Goal: Task Accomplishment & Management: Use online tool/utility

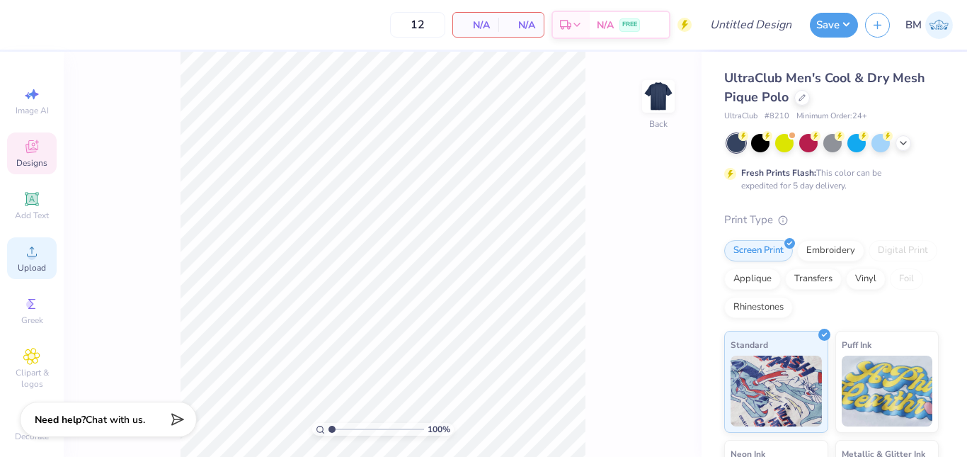
click at [31, 254] on icon at bounding box center [32, 251] width 10 height 10
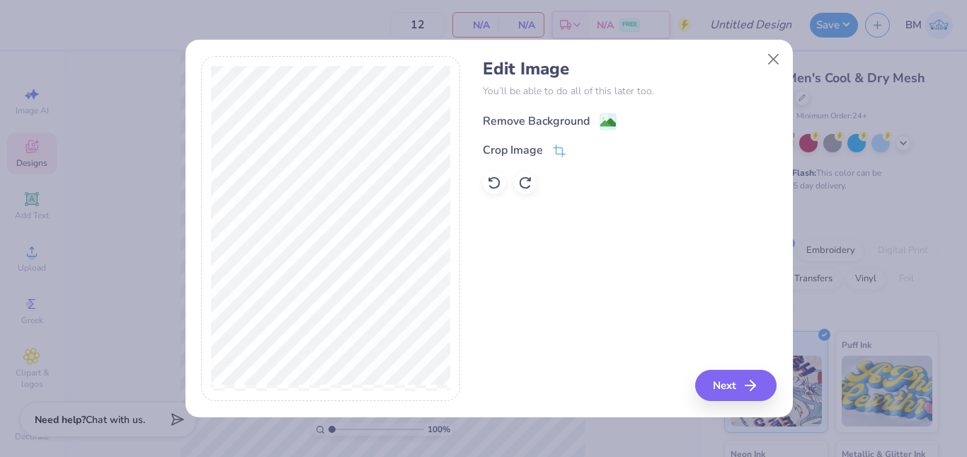
click at [605, 122] on image at bounding box center [608, 123] width 16 height 16
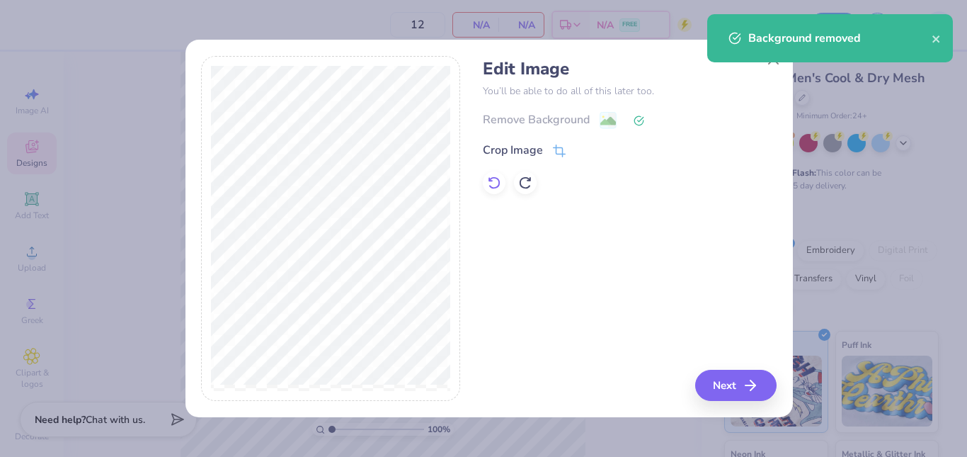
click at [491, 184] on icon at bounding box center [494, 183] width 14 height 14
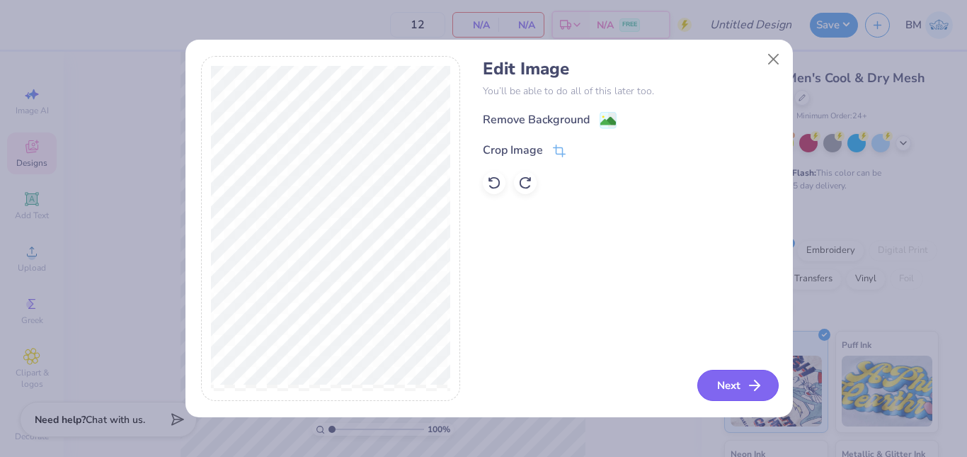
click at [730, 382] on button "Next" at bounding box center [738, 385] width 81 height 31
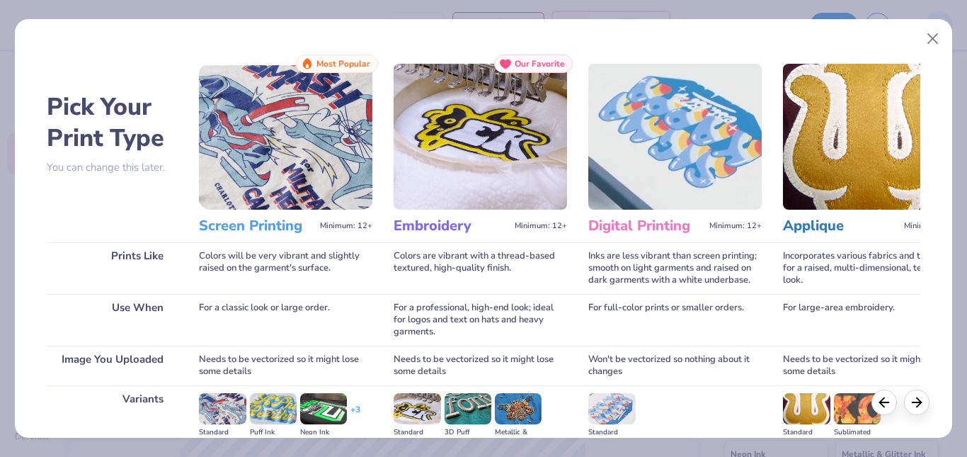
scroll to position [178, 0]
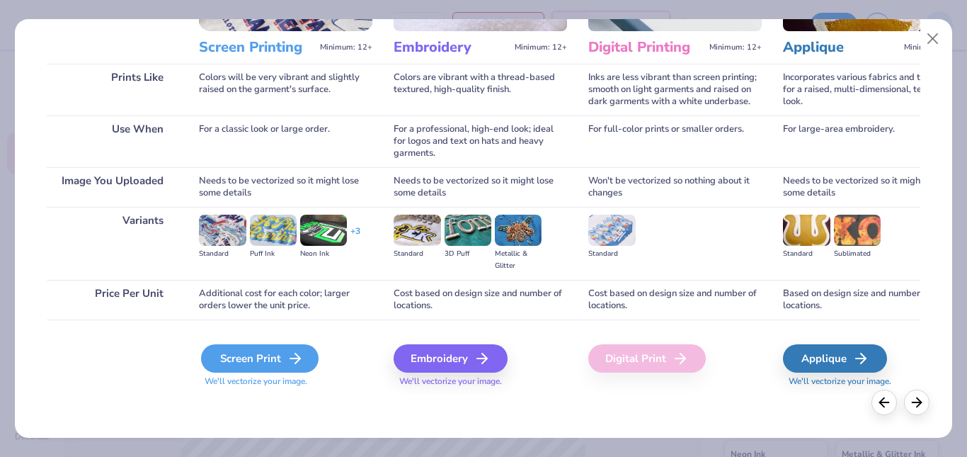
click at [283, 355] on div "Screen Print" at bounding box center [260, 358] width 118 height 28
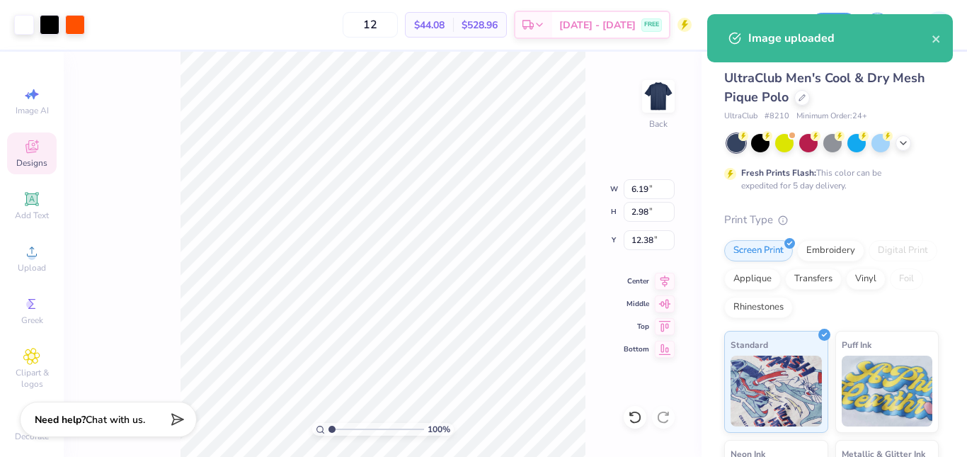
type input "6.19"
type input "2.98"
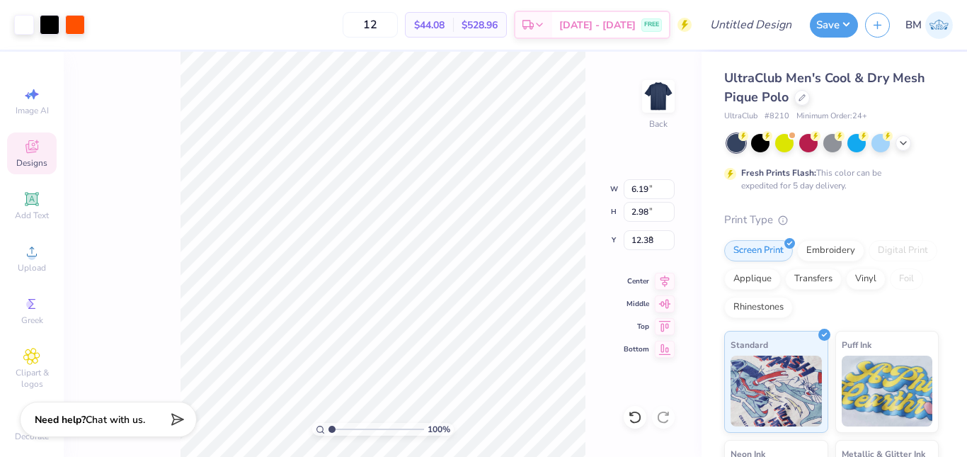
type input "2.53"
type input "5.41"
type input "2.60"
type input "3.00"
click at [614, 306] on div "100 % Back W 5.41 5.41 " H 2.60 2.60 " Y 3.00 3.00 " Center Middle Top Bottom" at bounding box center [383, 254] width 638 height 405
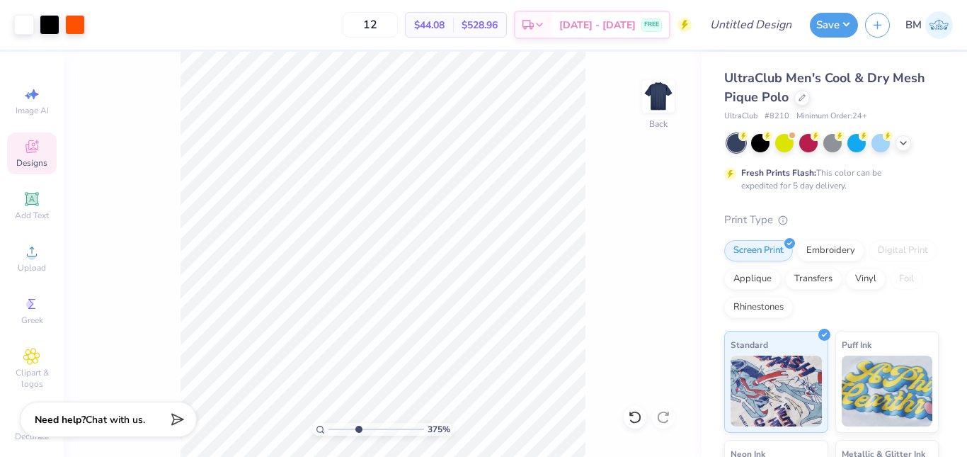
click at [661, 263] on div "375 % Back" at bounding box center [383, 254] width 638 height 405
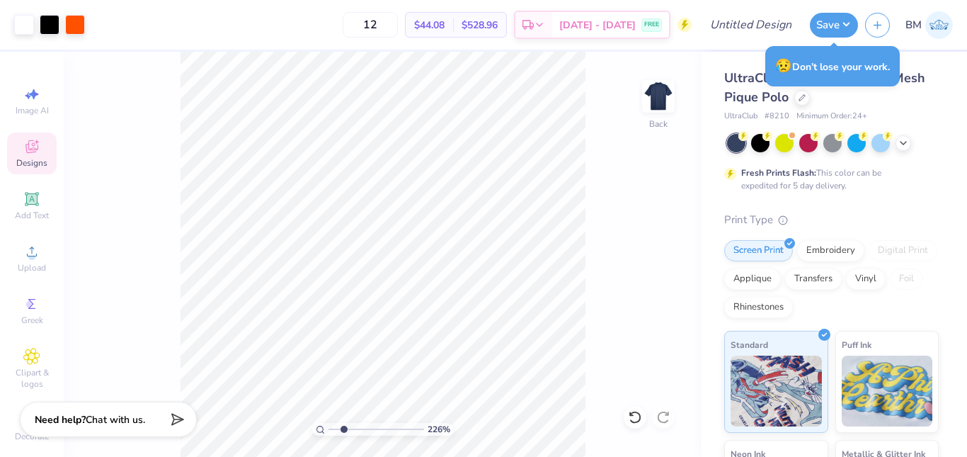
type input "2.25970893084527"
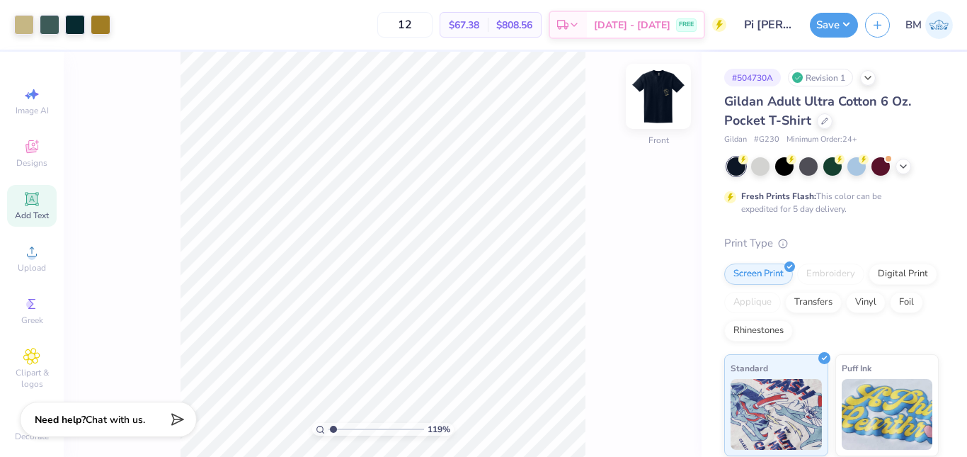
click at [661, 97] on img at bounding box center [658, 96] width 57 height 57
click at [655, 92] on img at bounding box center [658, 96] width 57 height 57
click at [648, 115] on img at bounding box center [658, 96] width 57 height 57
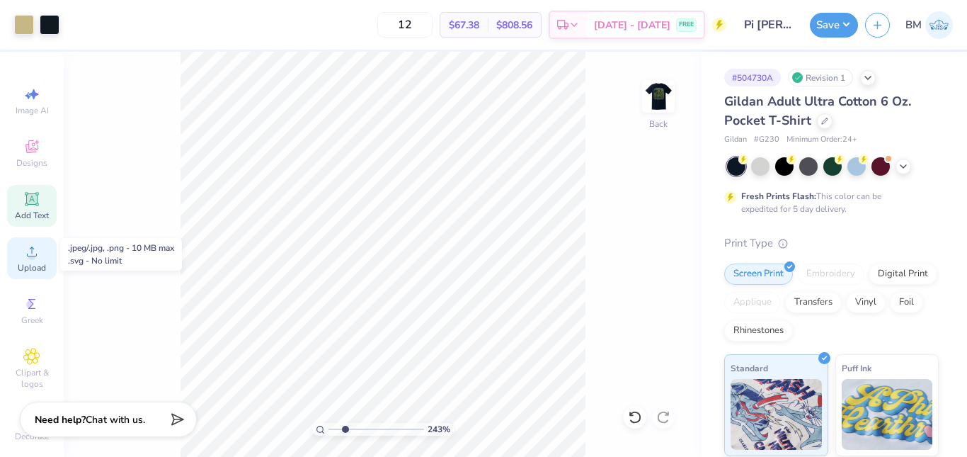
click at [30, 250] on icon at bounding box center [31, 251] width 17 height 17
click at [12, 261] on div "Upload" at bounding box center [32, 258] width 50 height 42
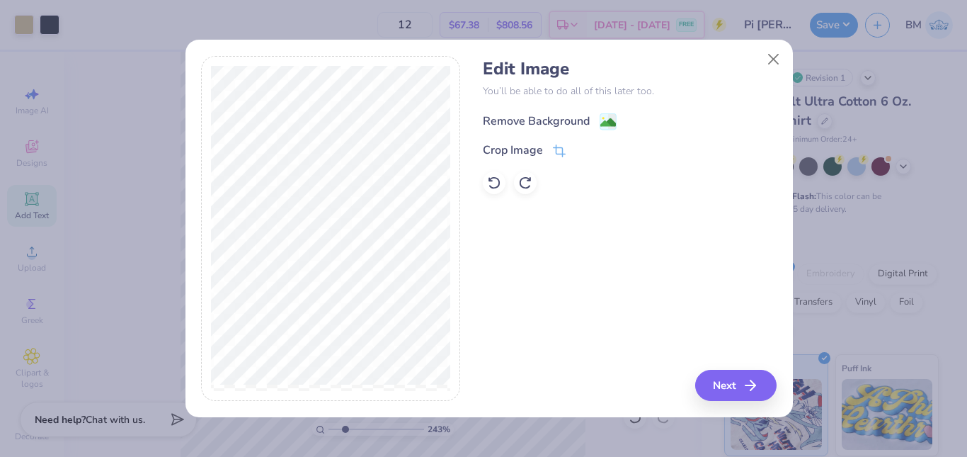
click at [608, 121] on image at bounding box center [608, 123] width 16 height 16
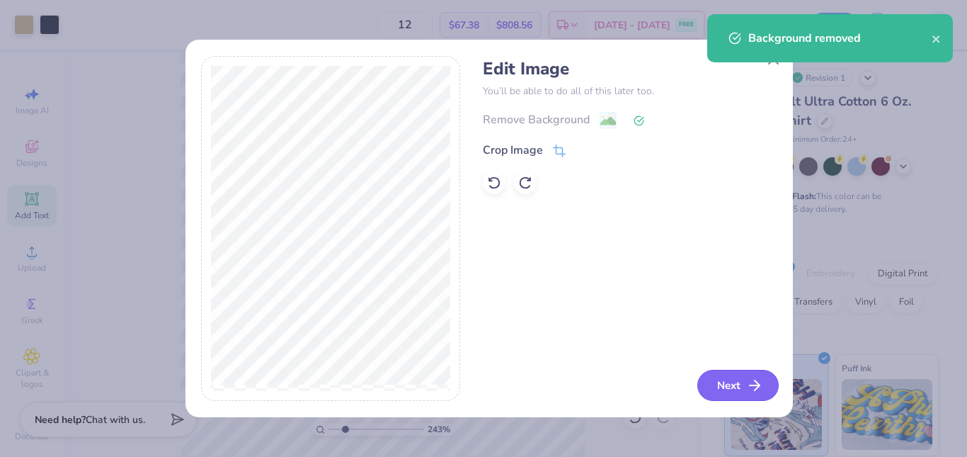
click at [735, 384] on button "Next" at bounding box center [738, 385] width 81 height 31
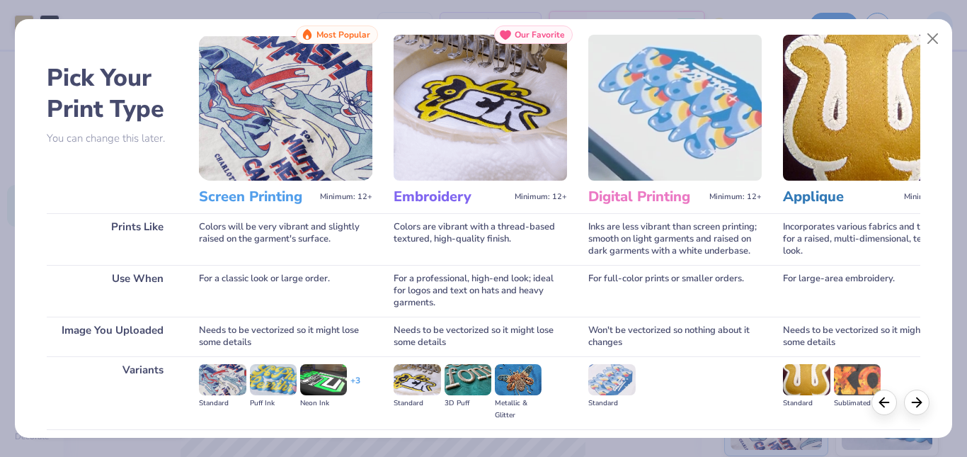
scroll to position [178, 0]
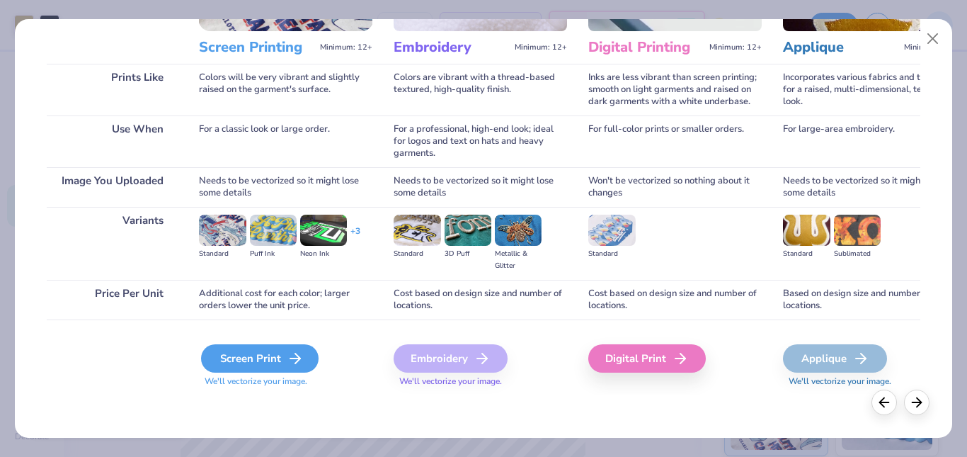
click at [262, 358] on div "Screen Print" at bounding box center [260, 358] width 118 height 28
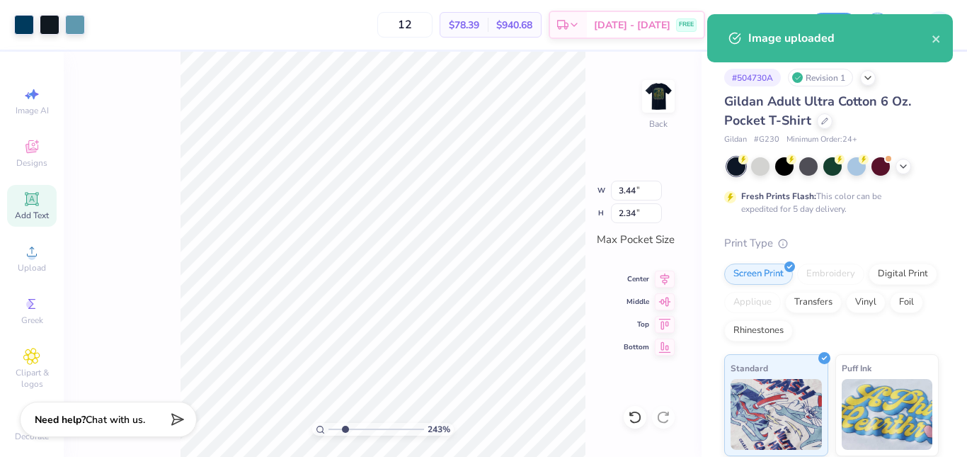
type input "2.43378459512805"
type input "2.15"
type input "1.47"
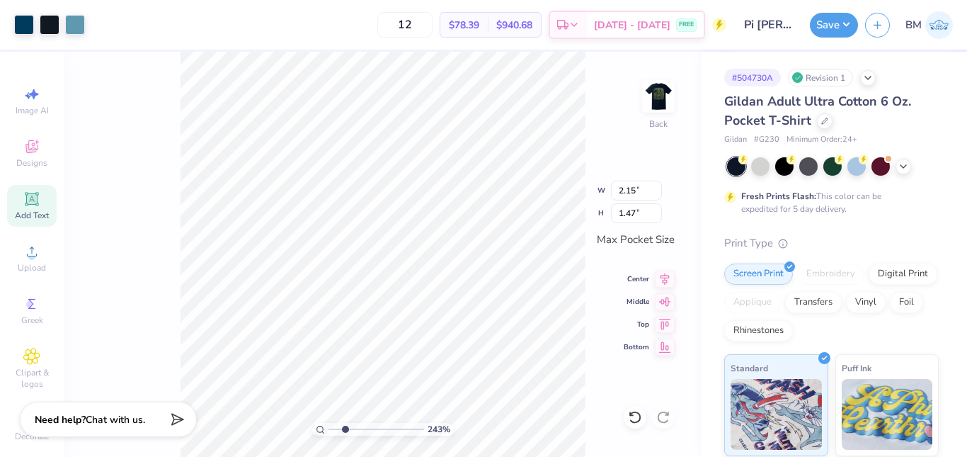
type input "2.43378459512805"
type input "1.29"
type input "0.88"
click at [31, 23] on div at bounding box center [24, 23] width 20 height 20
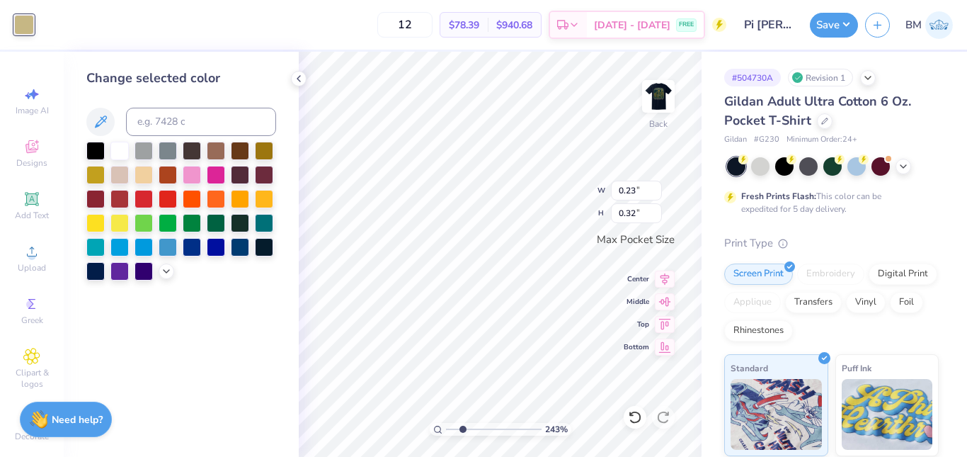
type input "2.43378459512805"
type input "1.29"
type input "0.88"
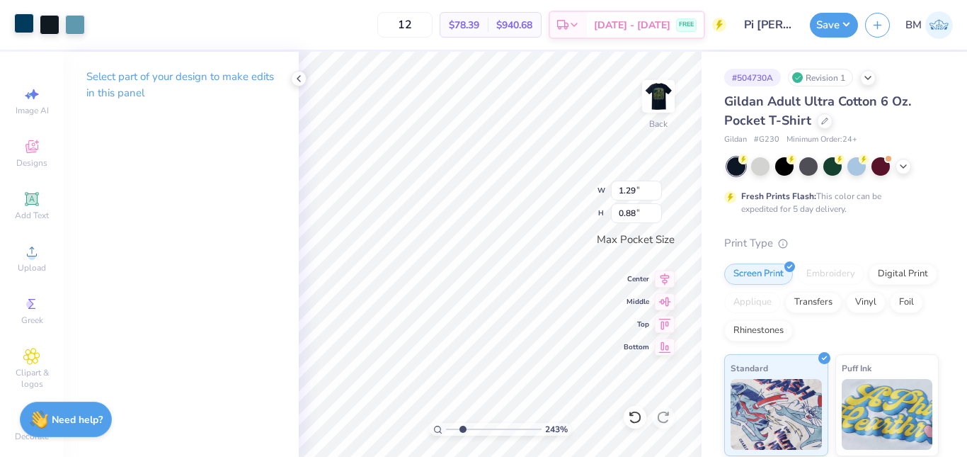
click at [28, 24] on div at bounding box center [24, 23] width 20 height 20
type input "2.43378459512805"
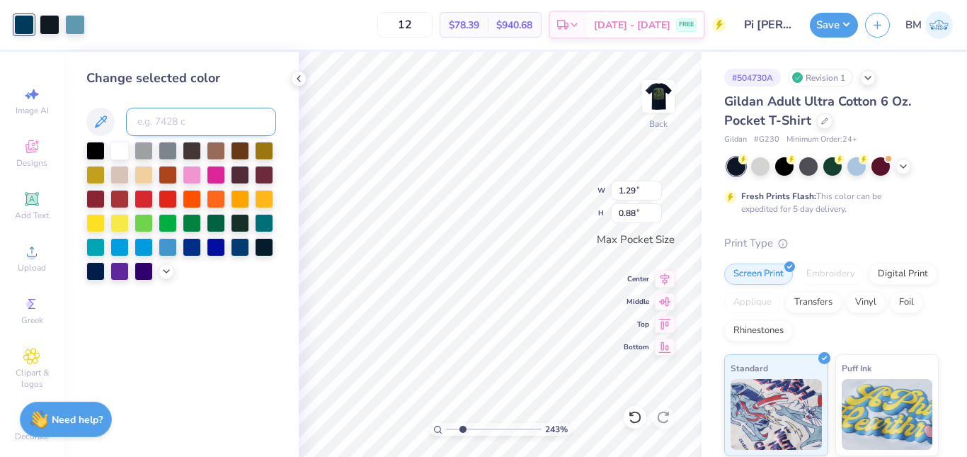
click at [166, 120] on input at bounding box center [201, 122] width 150 height 28
type input "4525"
click at [106, 120] on icon at bounding box center [100, 121] width 17 height 17
type input "2.43378459512805"
click at [173, 121] on input "4525" at bounding box center [201, 122] width 150 height 28
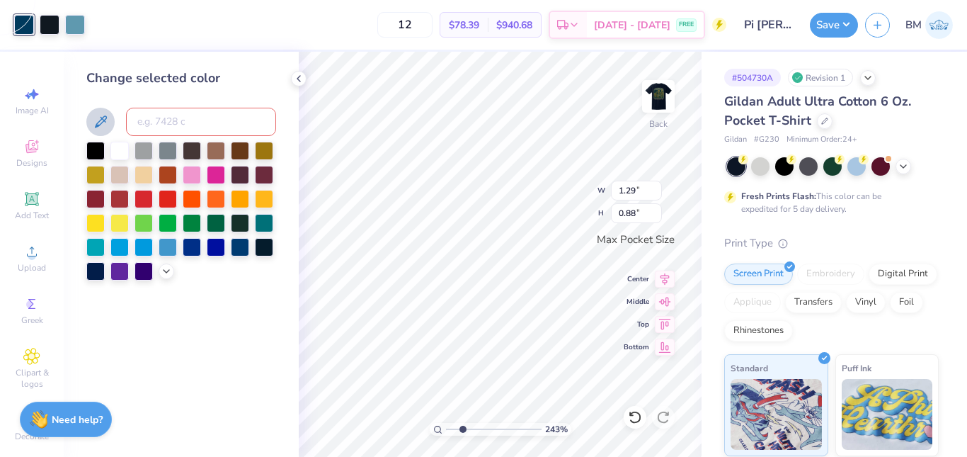
type input "2.43378459512805"
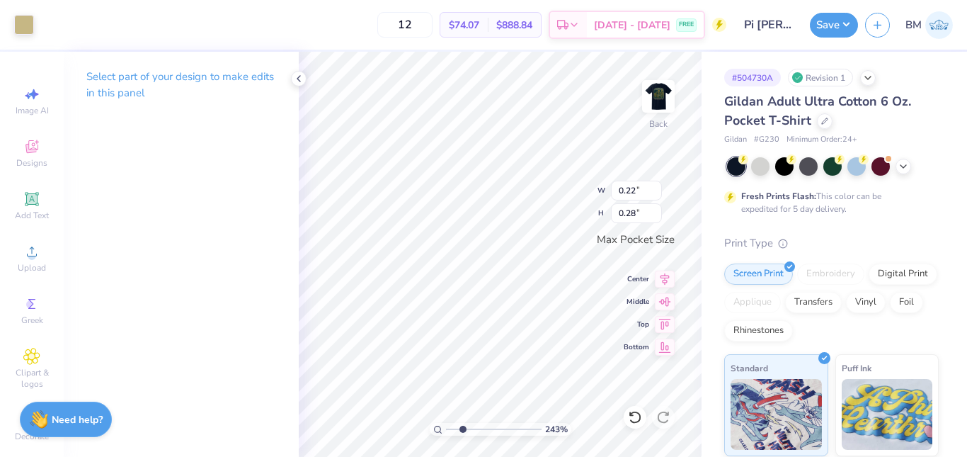
type input "2.43378459512805"
type input "0.29"
type input "0.39"
type input "9.34213055403072"
type input "0.25"
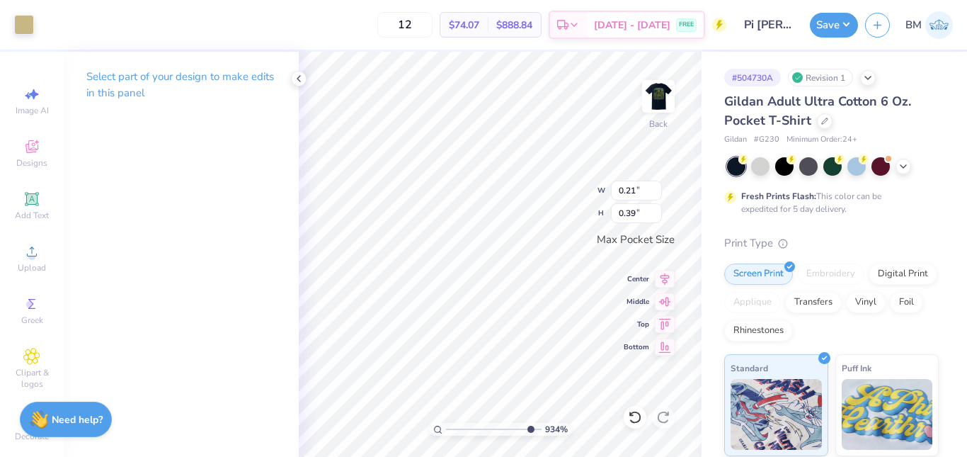
type input "0.40"
type input "9.34213055403072"
type input "0.02"
type input "0.17"
type input "9.34213055403072"
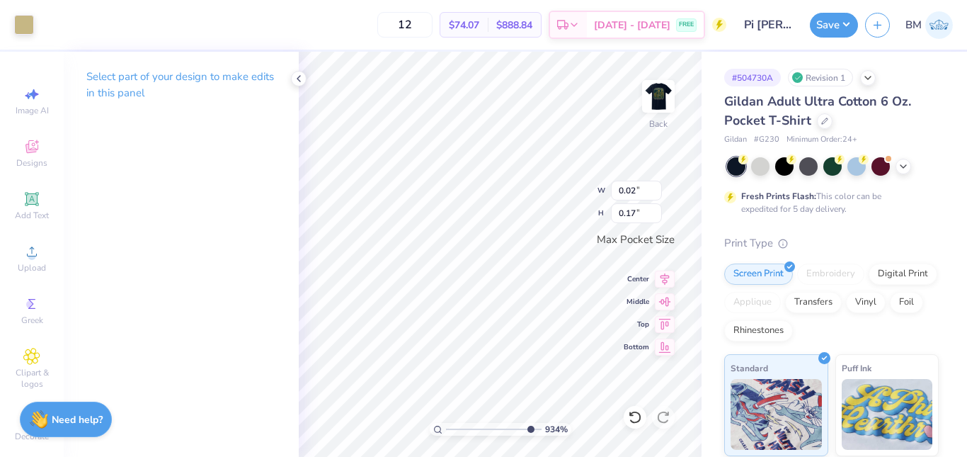
type input "0.29"
type input "0.39"
type input "9.34213055403072"
type input "2.64"
type input "2.59"
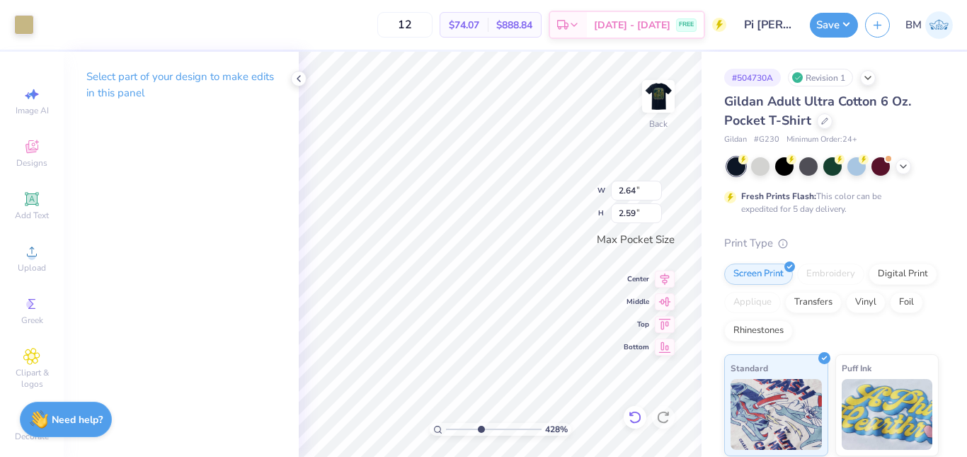
click at [636, 421] on icon at bounding box center [635, 417] width 14 height 14
click at [637, 412] on icon at bounding box center [635, 417] width 12 height 13
type input "8.60061219149854"
type input "0.25"
type input "0.40"
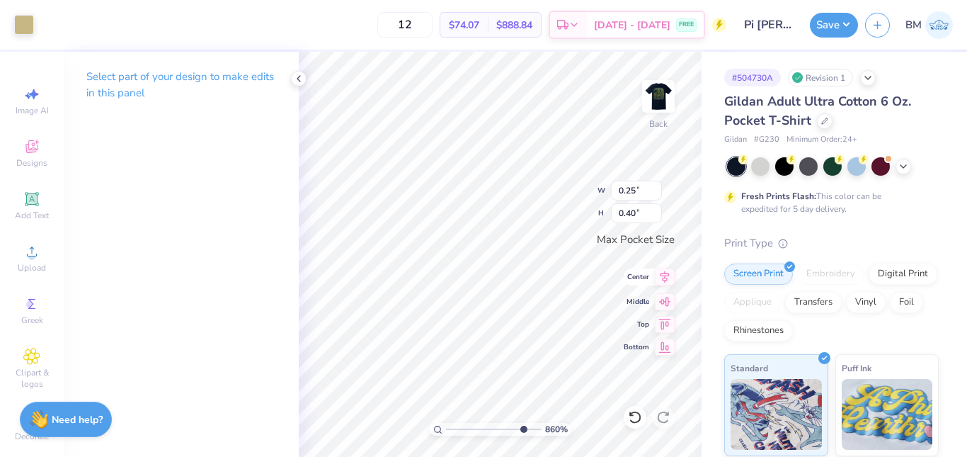
click at [637, 278] on div "860 % Back W 0.25 0.25 " H 0.40 0.40 " Max Pocket Size Center Middle Top Bottom" at bounding box center [500, 254] width 403 height 405
click at [297, 341] on div "Select part of your design to make edits in this panel" at bounding box center [181, 254] width 235 height 405
type input "8.60061219149854"
type input "0.21"
type input "0.39"
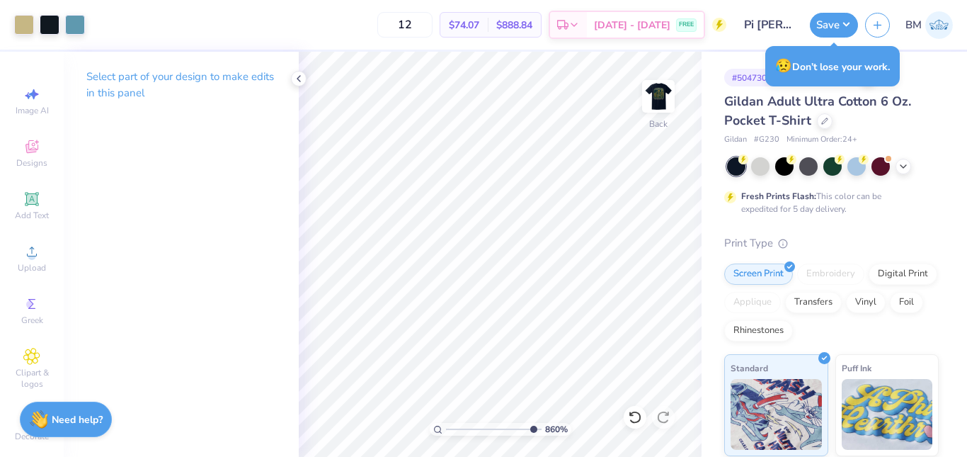
type input "10"
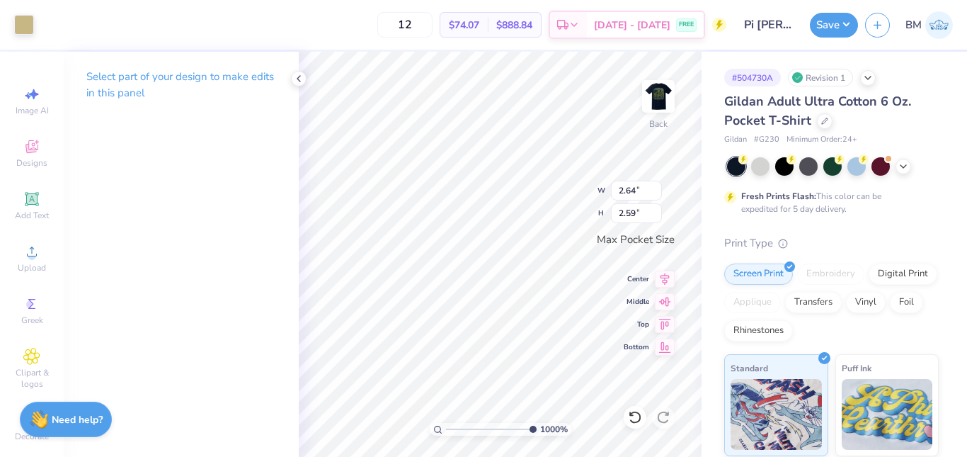
type input "0.31"
type input "0.40"
type input "0.23"
type input "0.39"
type input "3.92394911653678"
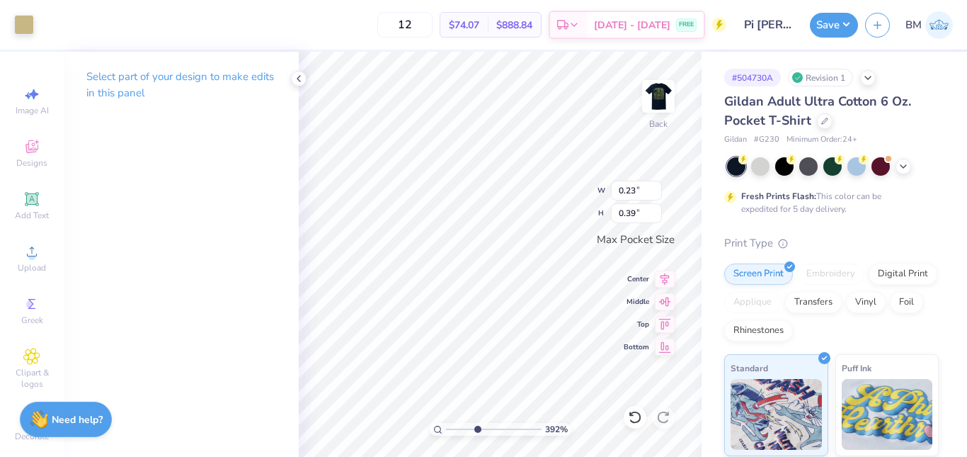
type input "0.31"
type input "0.40"
type input "3.92394911653678"
type input "0.21"
type input "0.39"
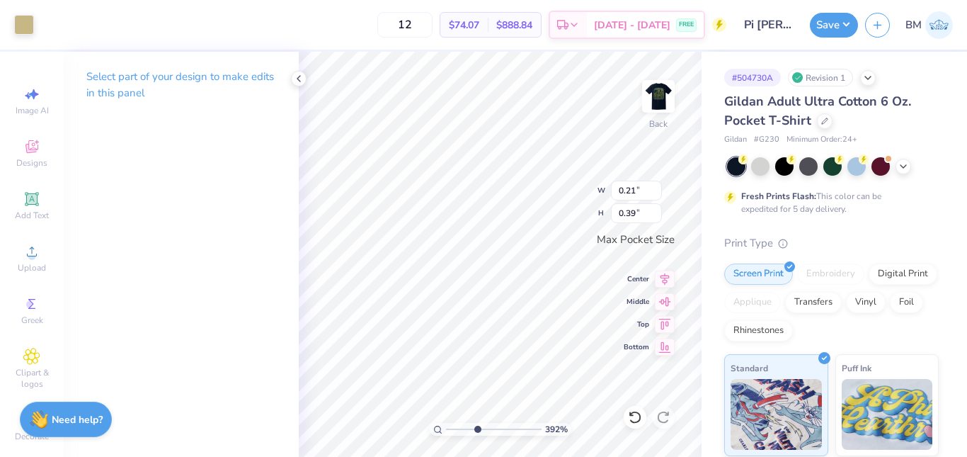
type input "3.92394911653678"
type input "0.31"
type input "0.40"
type input "3.92394911653678"
type input "0.21"
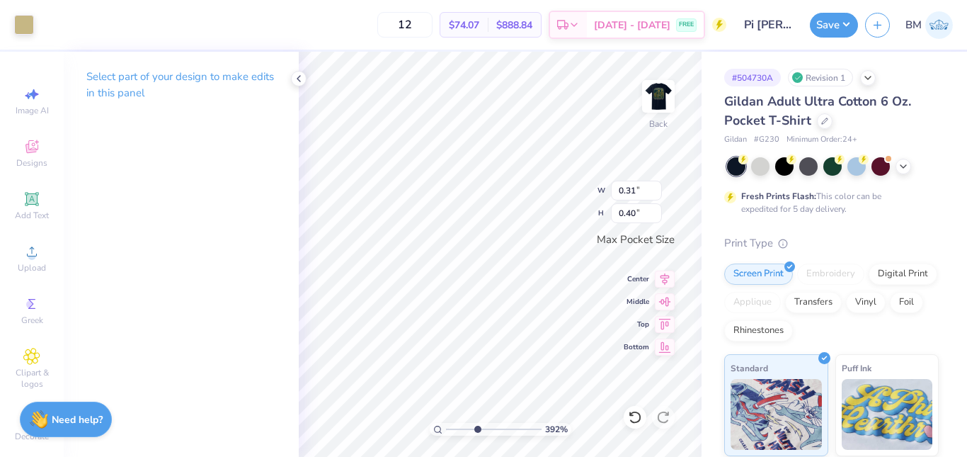
type input "0.39"
type input "3.92394911653678"
type input "0.29"
type input "0.39"
type input "3.92394911653678"
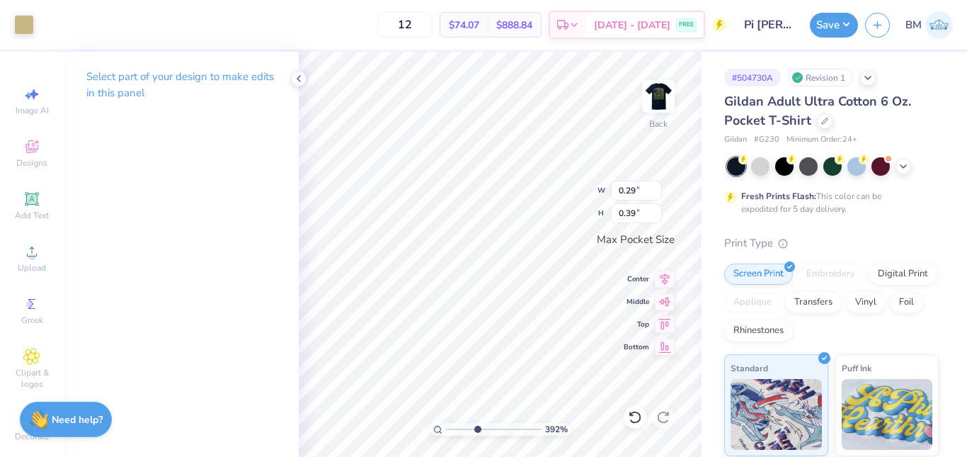
type input "0.25"
type input "0.40"
type input "3.92394911653678"
type input "0.29"
type input "0.39"
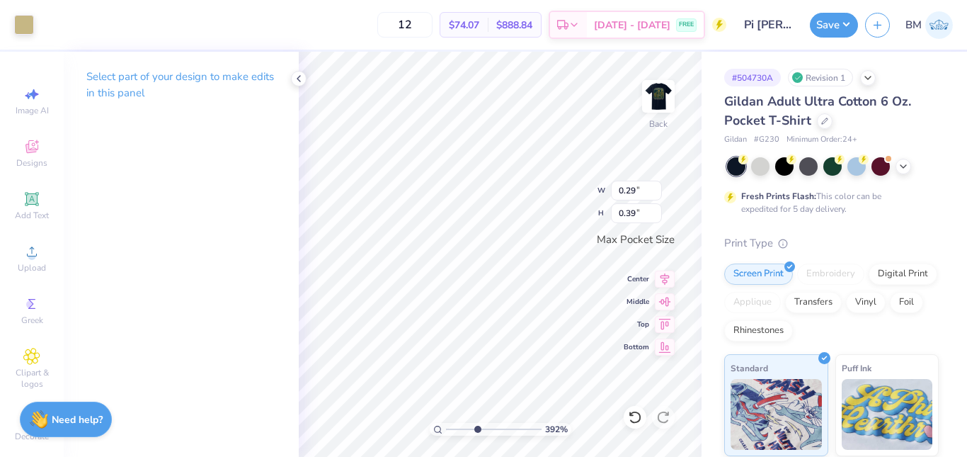
type input "3.92394911653678"
type input "0.25"
type input "0.40"
type input "3.92394911653678"
type input "0.29"
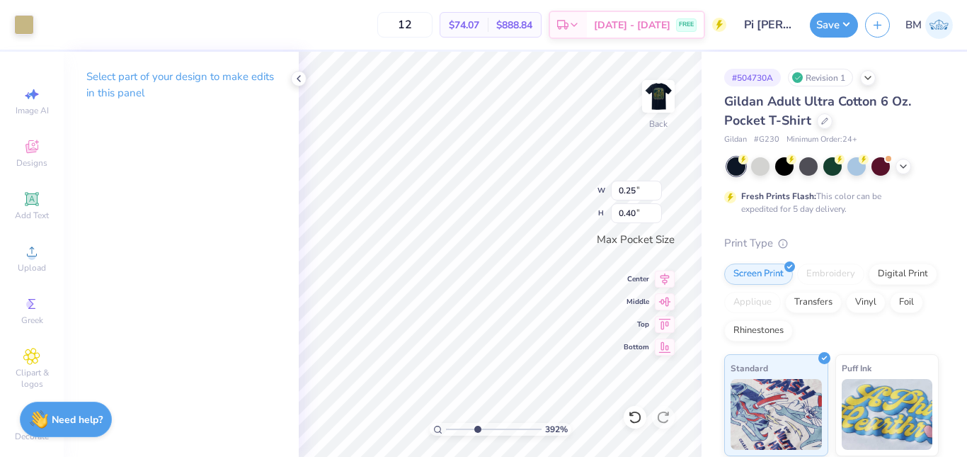
type input "0.39"
type input "3.92394911653678"
type input "0.25"
type input "0.40"
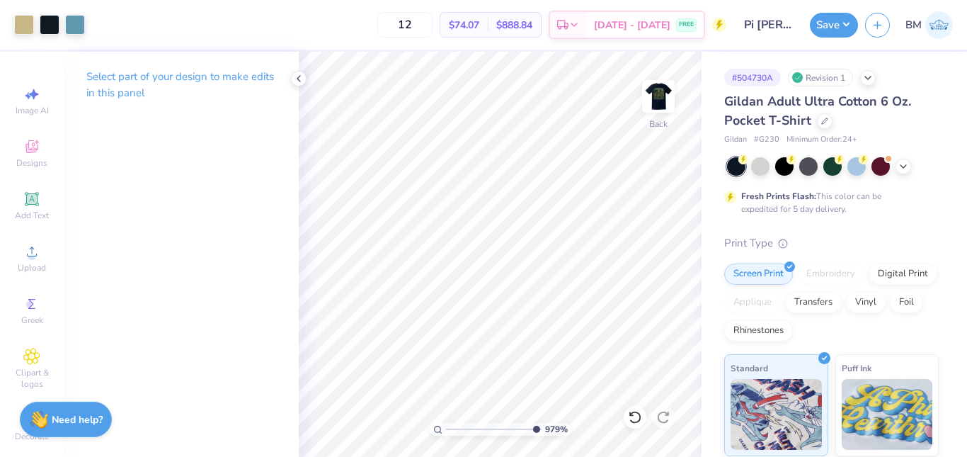
type input "10"
type input "0.25"
type input "0.40"
type input "0.29"
type input "0.39"
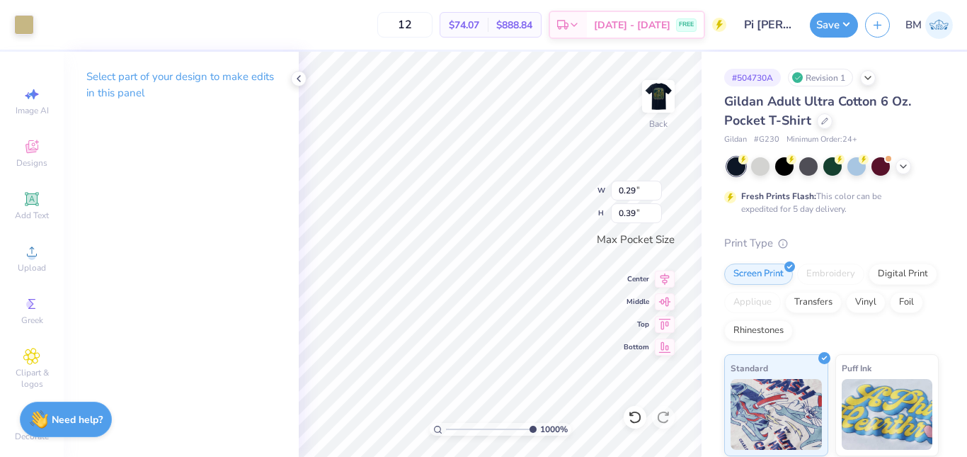
type input "0.25"
type input "0.40"
click at [634, 418] on icon at bounding box center [635, 417] width 14 height 14
click at [630, 419] on icon at bounding box center [635, 417] width 14 height 14
type input "10"
